Goal: Task Accomplishment & Management: Use online tool/utility

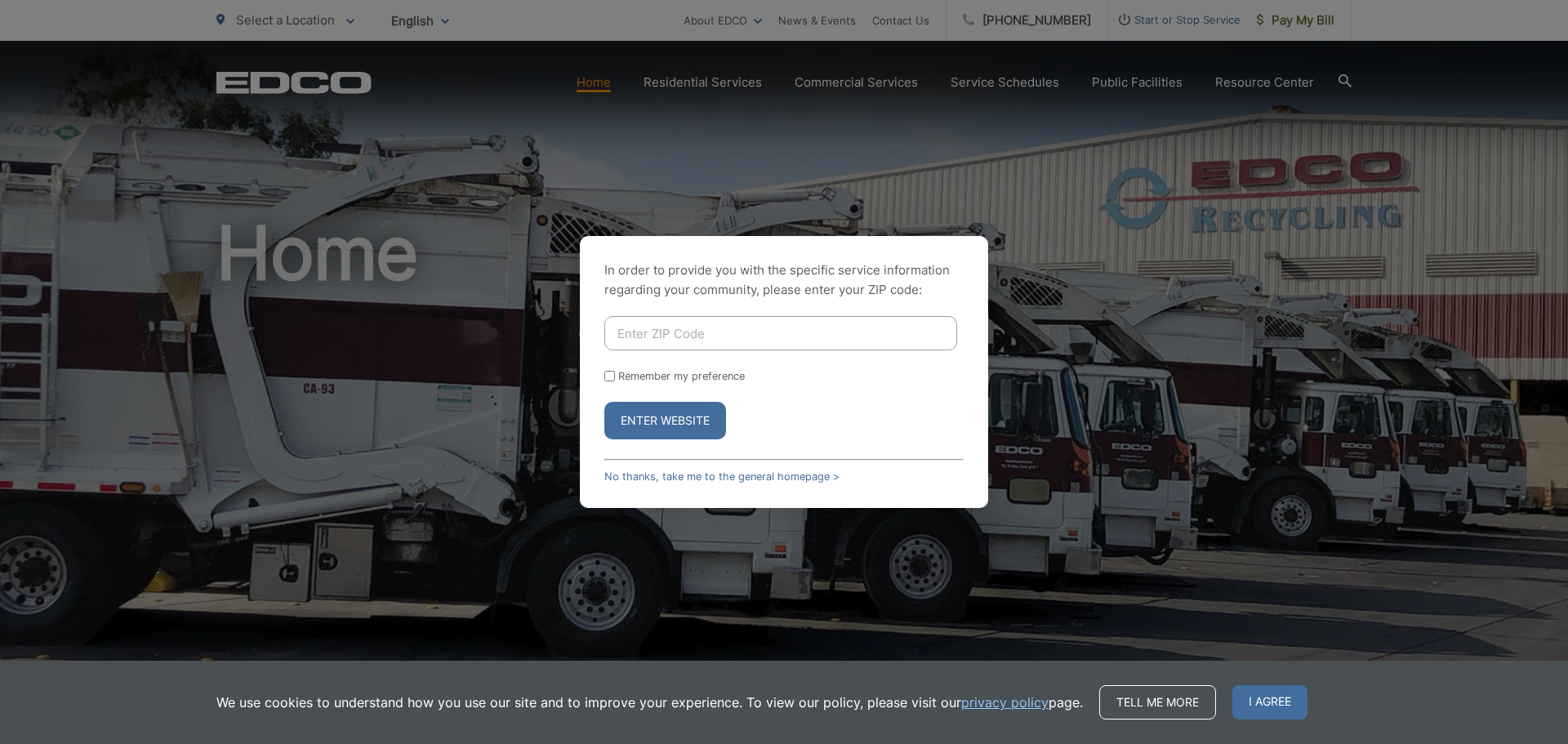
click at [642, 333] on input "Enter ZIP Code" at bounding box center [781, 333] width 352 height 34
type input "92024"
click at [680, 427] on button "Enter Website" at bounding box center [665, 420] width 122 height 38
click at [1275, 701] on span "I agree" at bounding box center [1270, 702] width 75 height 34
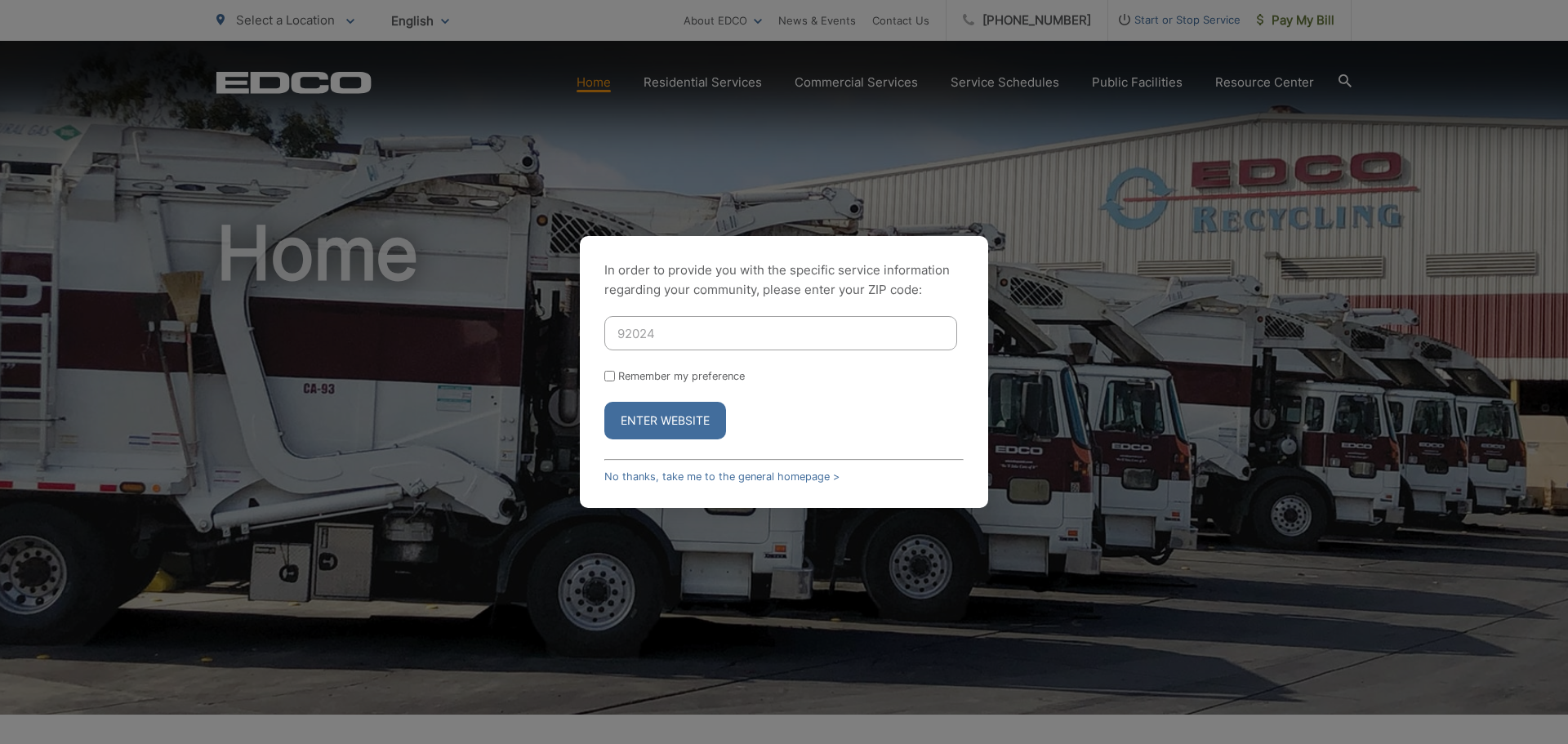
click at [666, 418] on button "Enter Website" at bounding box center [665, 420] width 122 height 38
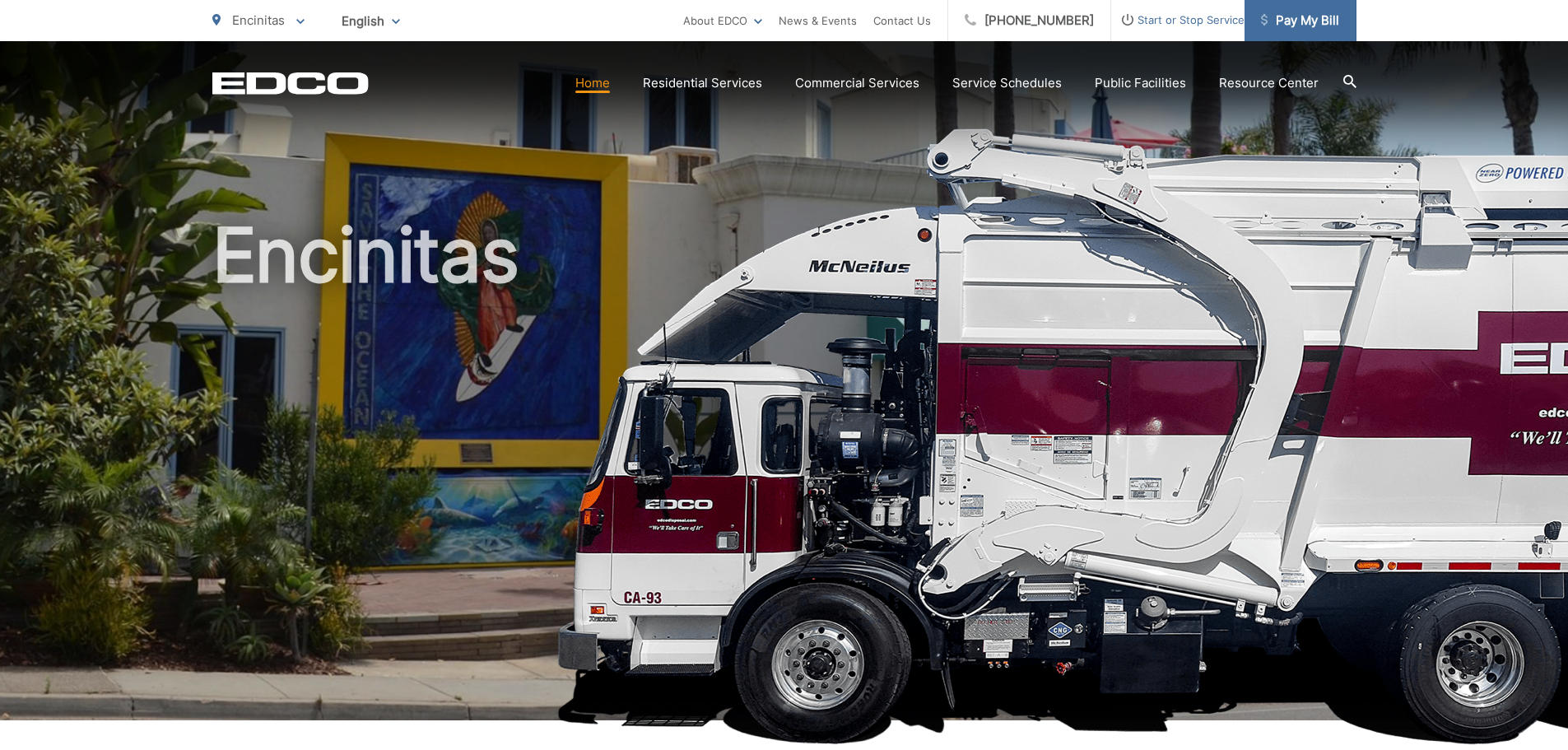
click at [1296, 27] on span "Pay My Bill" at bounding box center [1300, 21] width 78 height 20
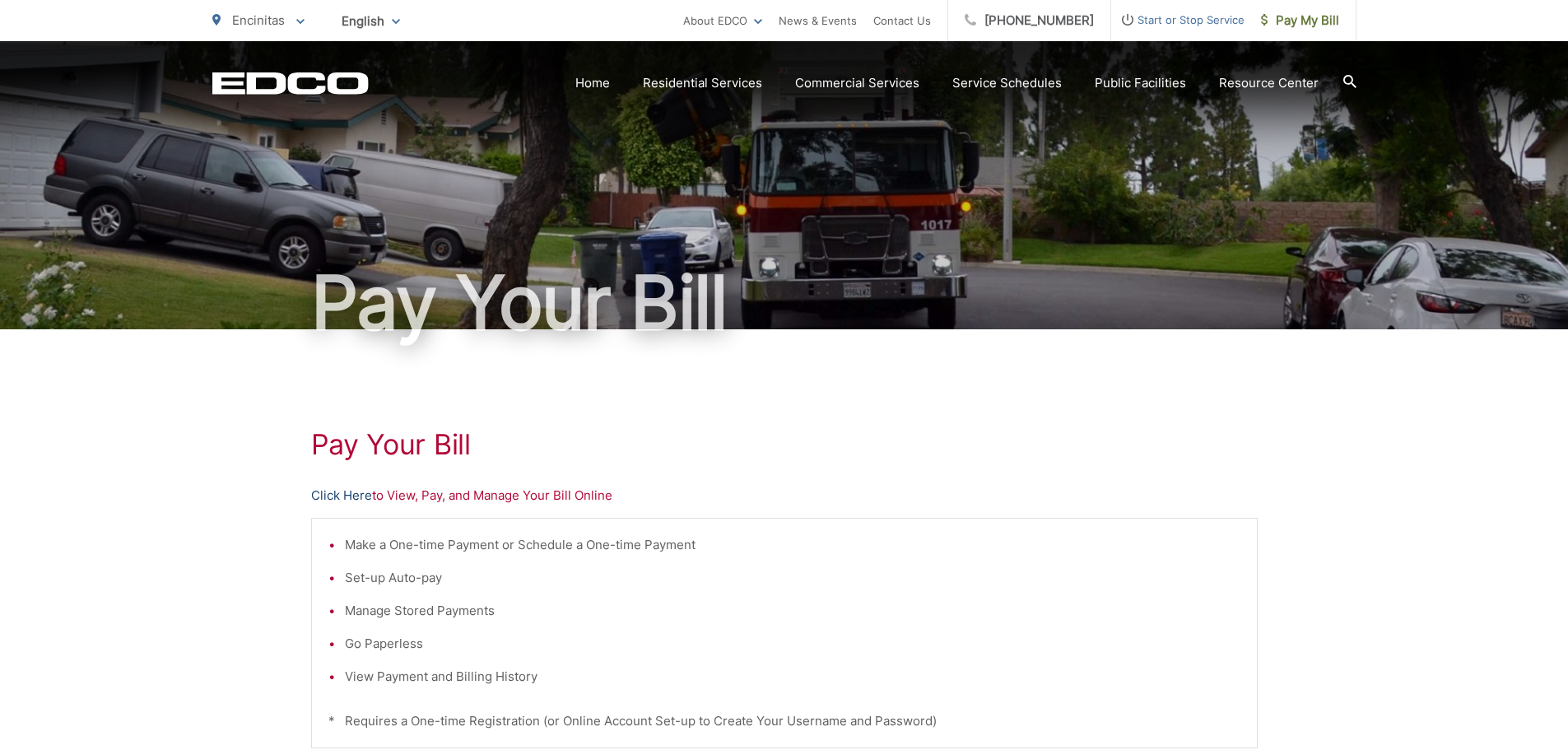
click at [360, 496] on link "Click Here" at bounding box center [342, 496] width 61 height 20
